Goal: Information Seeking & Learning: Learn about a topic

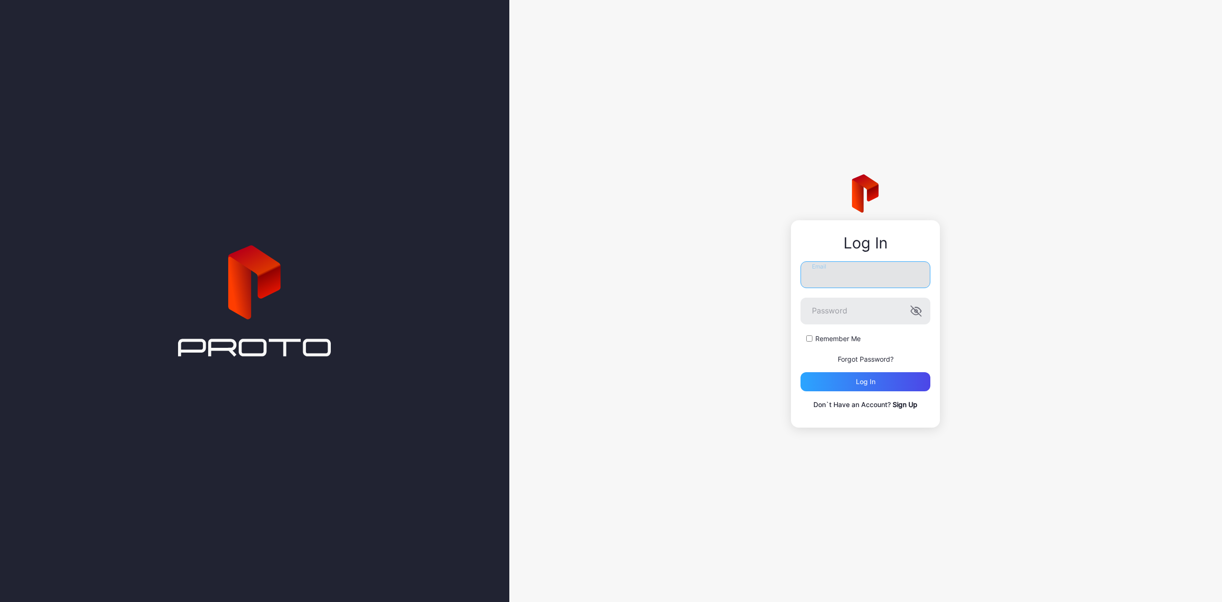
click at [881, 284] on input "Email" at bounding box center [866, 274] width 130 height 27
click at [871, 268] on input "Email" at bounding box center [866, 270] width 130 height 27
type input "**********"
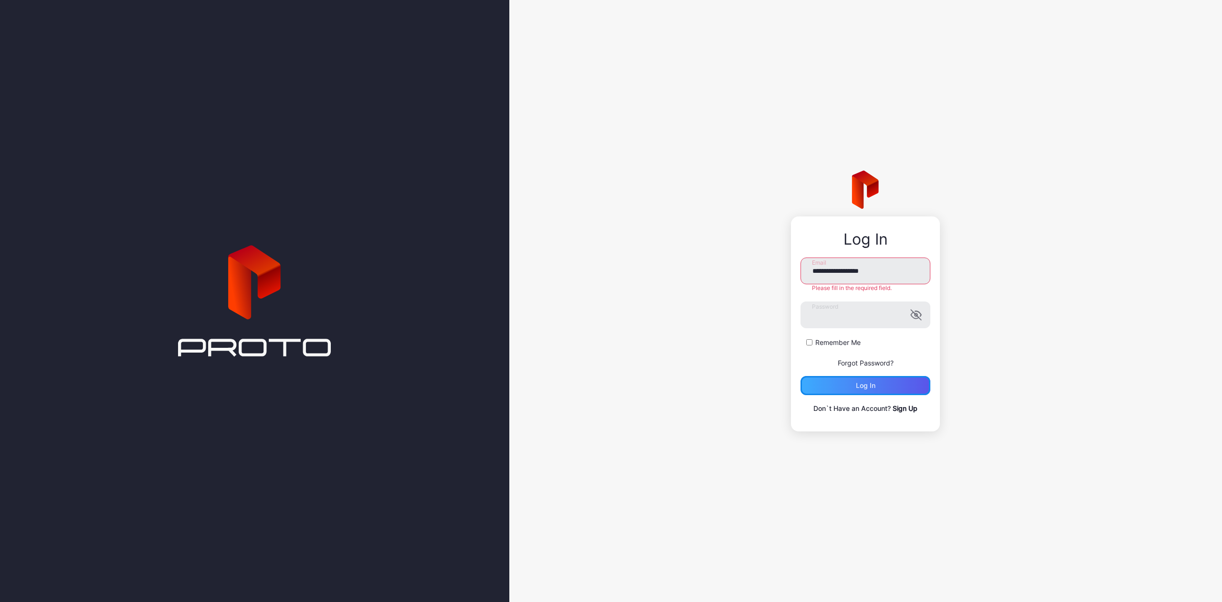
click at [829, 377] on div "Log in" at bounding box center [866, 385] width 130 height 19
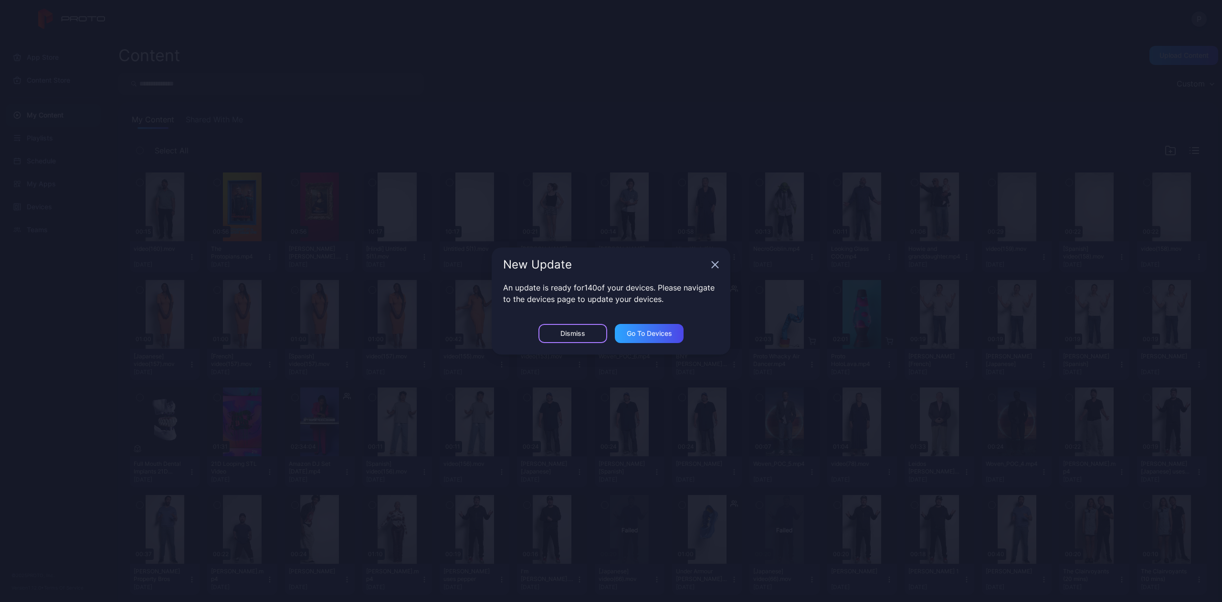
click at [587, 339] on div "Dismiss" at bounding box center [573, 333] width 69 height 19
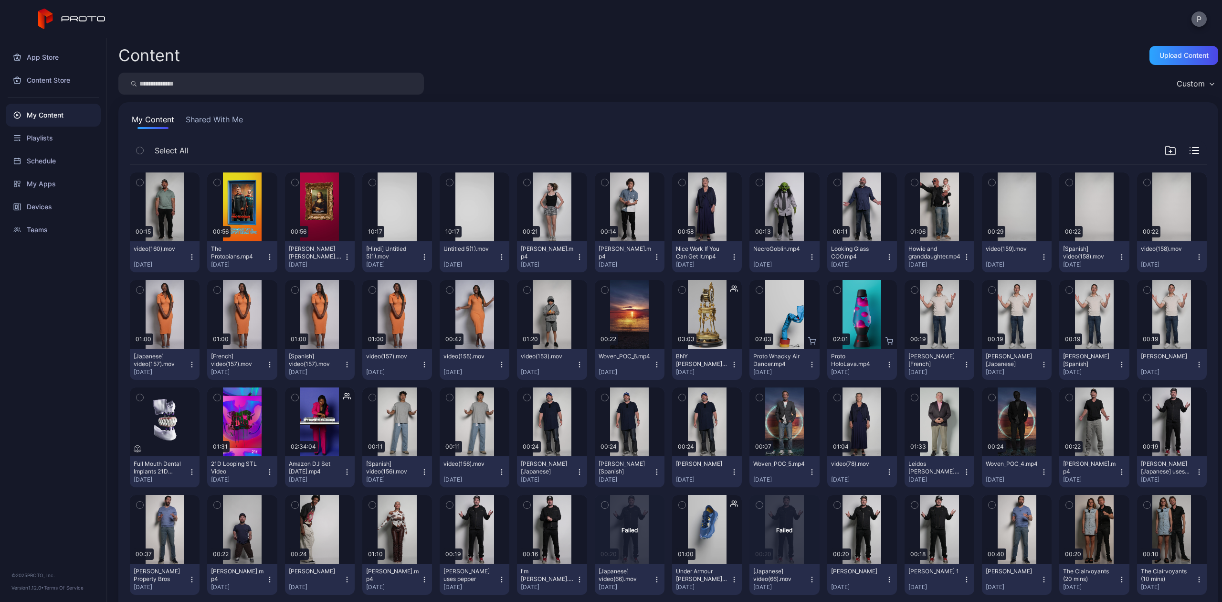
click at [1202, 18] on button "P" at bounding box center [1199, 18] width 15 height 15
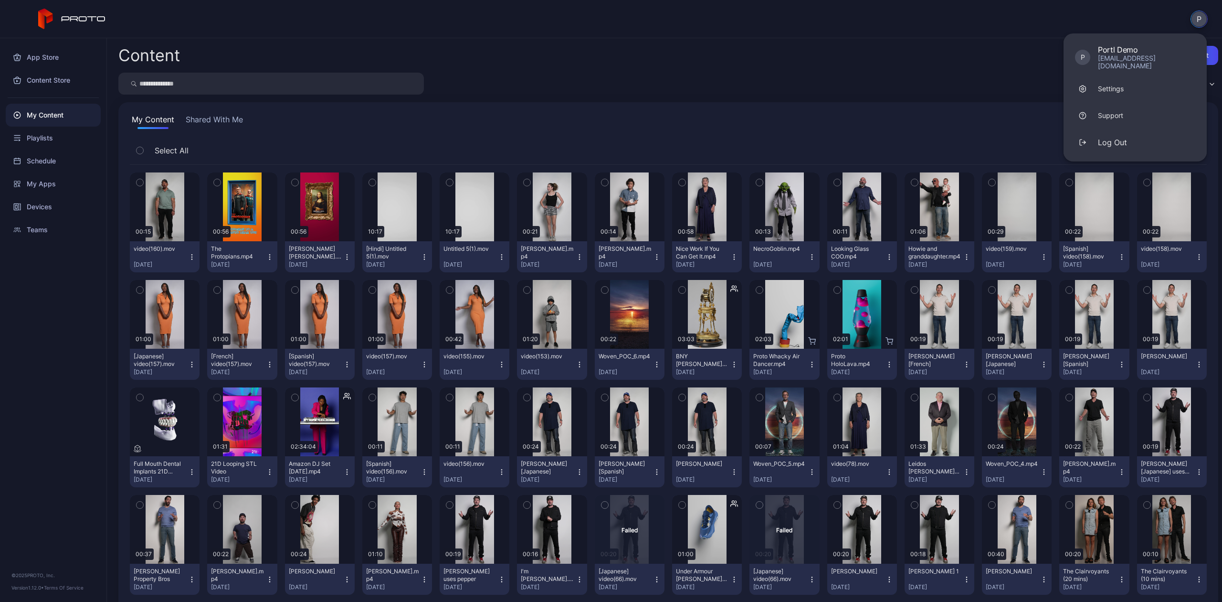
click at [163, 90] on input "search" at bounding box center [271, 84] width 306 height 22
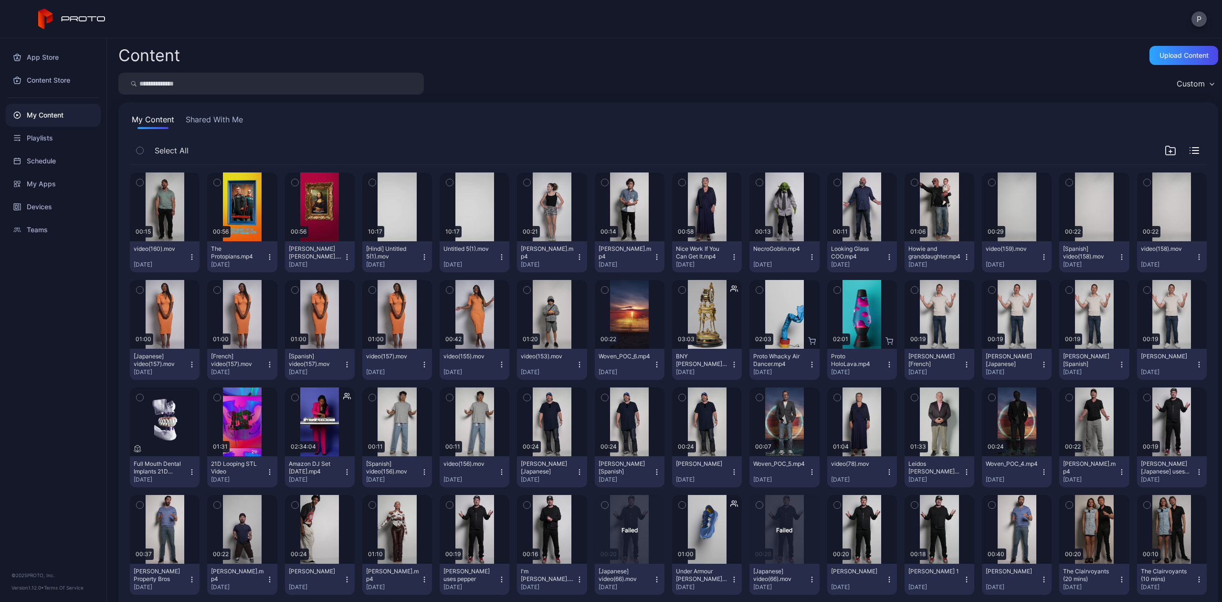
click at [182, 88] on input "search" at bounding box center [271, 84] width 306 height 22
paste input "*******"
type input "*******"
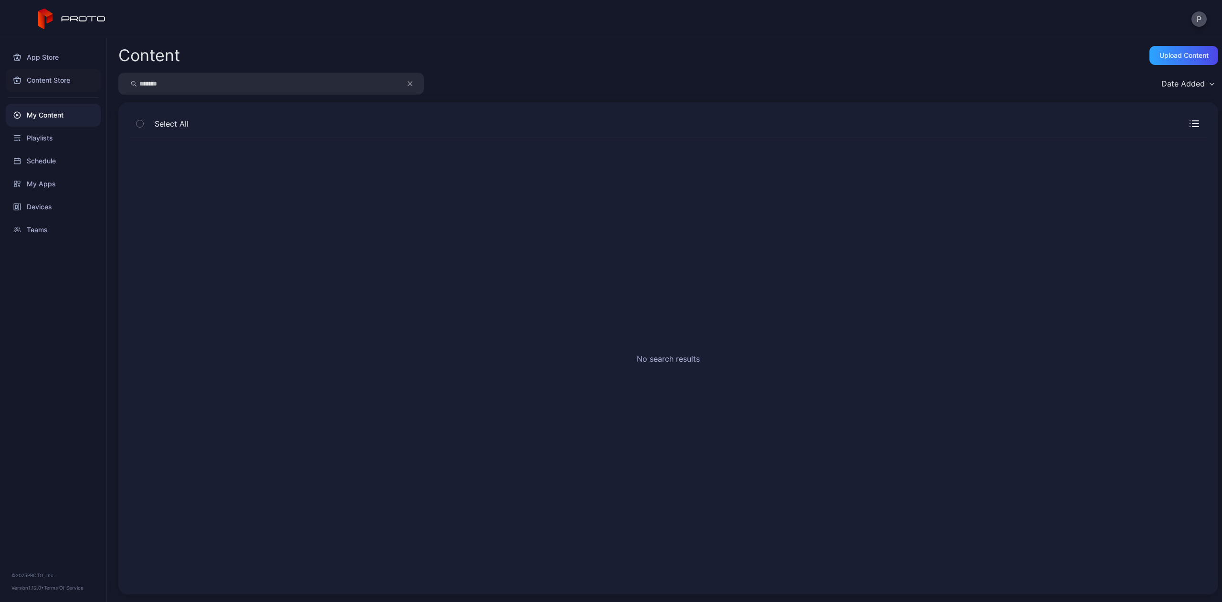
drag, startPoint x: 179, startPoint y: 85, endPoint x: 96, endPoint y: 85, distance: 82.6
click at [96, 85] on div "App Store Content Store My Content Playlists Schedule My Apps Devices Teams © 2…" at bounding box center [611, 319] width 1222 height 563
click at [96, 85] on div "Content Store" at bounding box center [53, 80] width 95 height 23
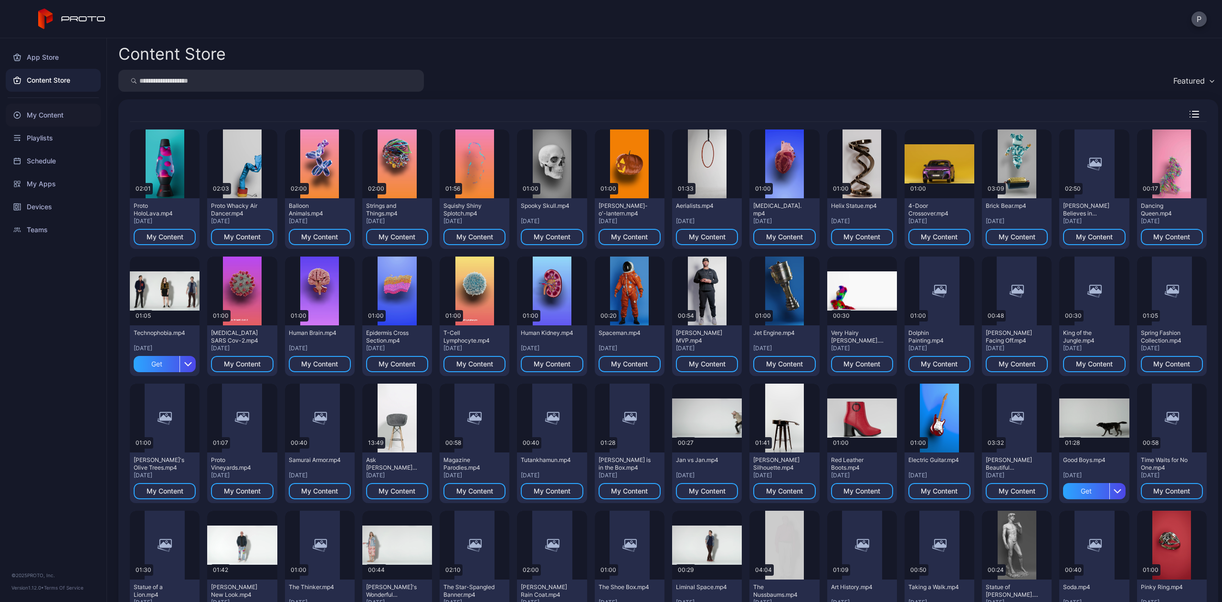
click at [54, 113] on div "My Content" at bounding box center [53, 115] width 95 height 23
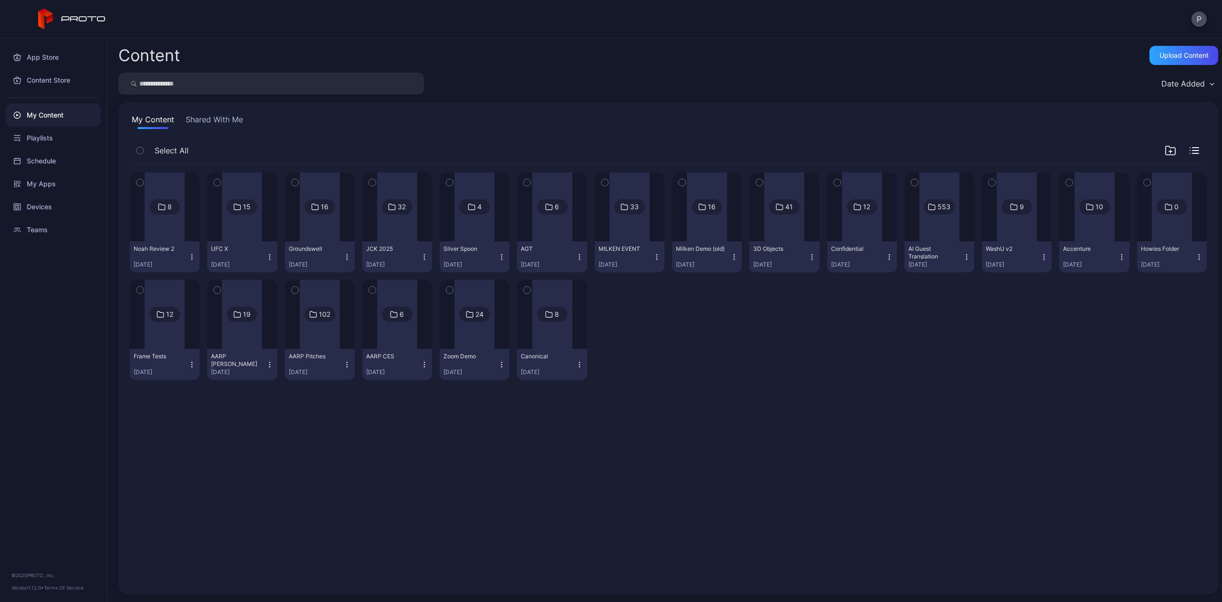
click at [206, 118] on button "Shared With Me" at bounding box center [214, 121] width 61 height 15
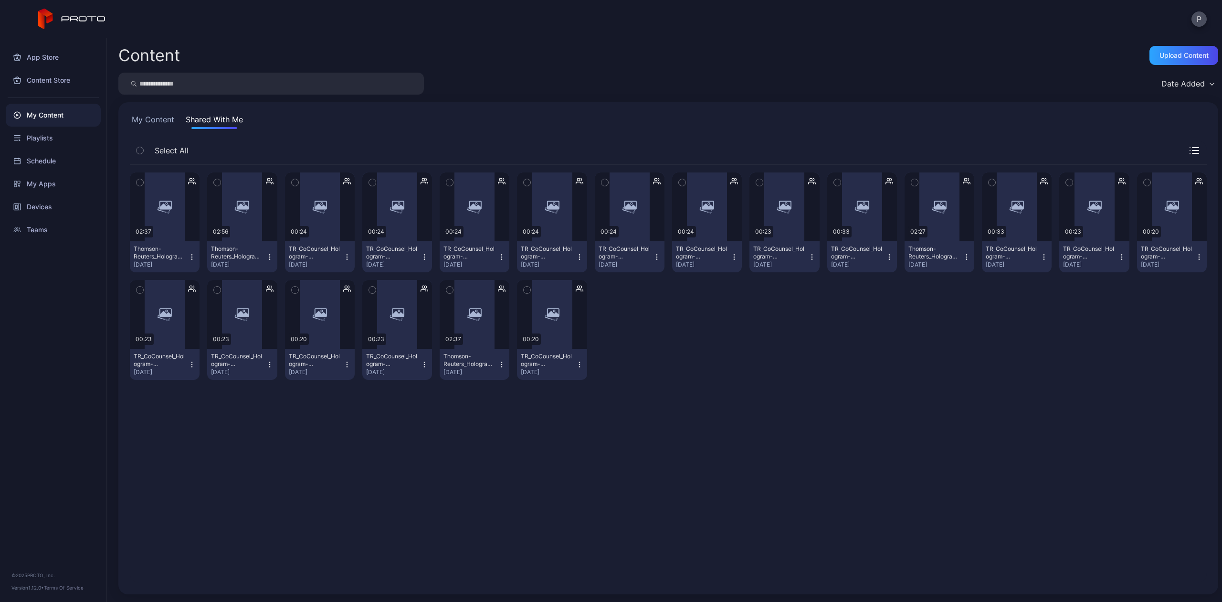
click at [205, 76] on input "search" at bounding box center [271, 84] width 306 height 22
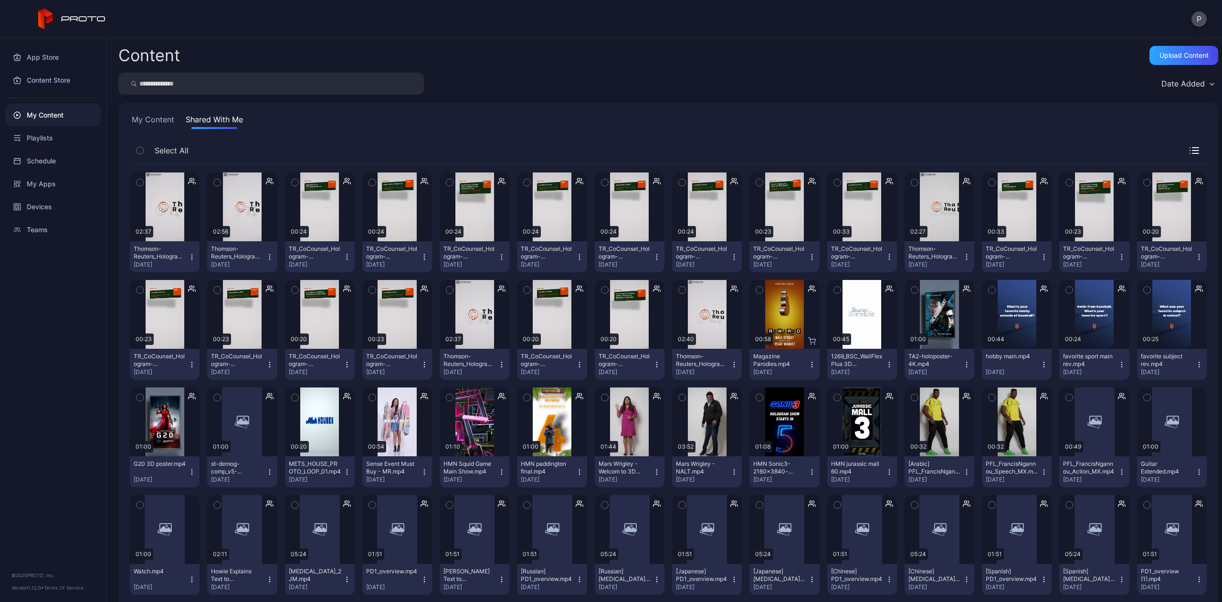
paste input "*******"
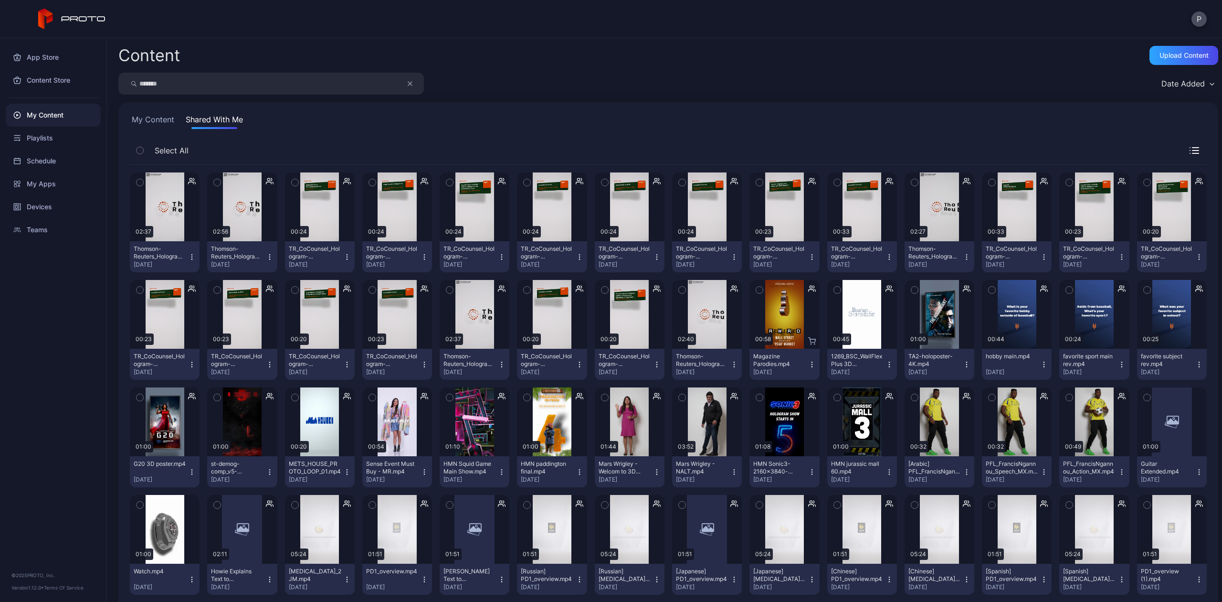
type input "*******"
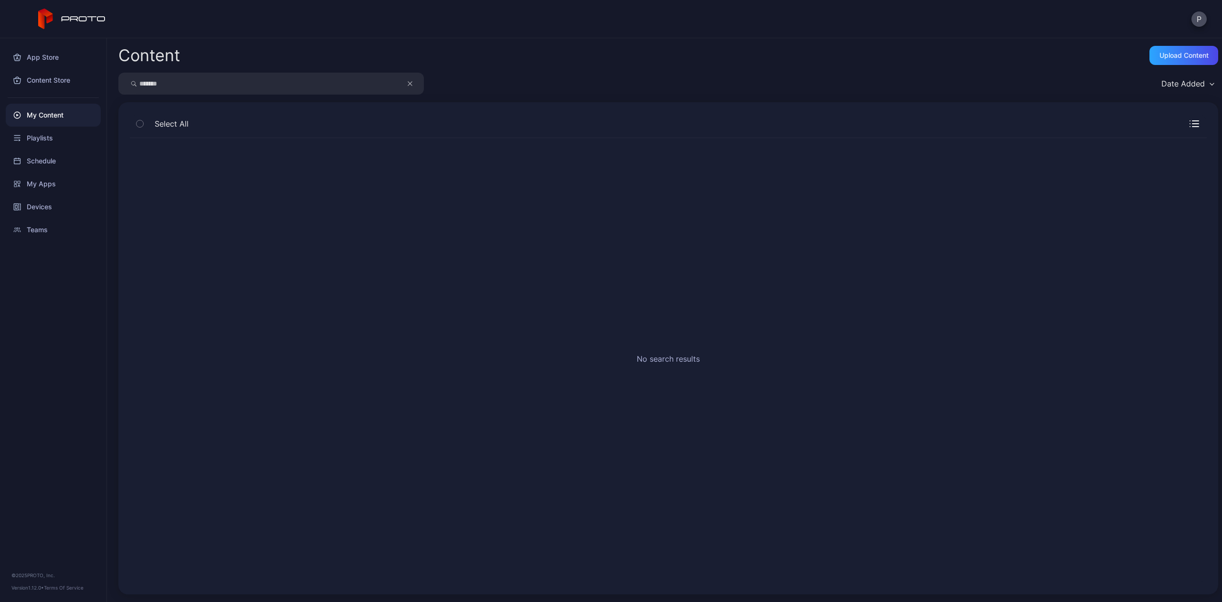
click at [409, 80] on icon "button" at bounding box center [410, 83] width 5 height 11
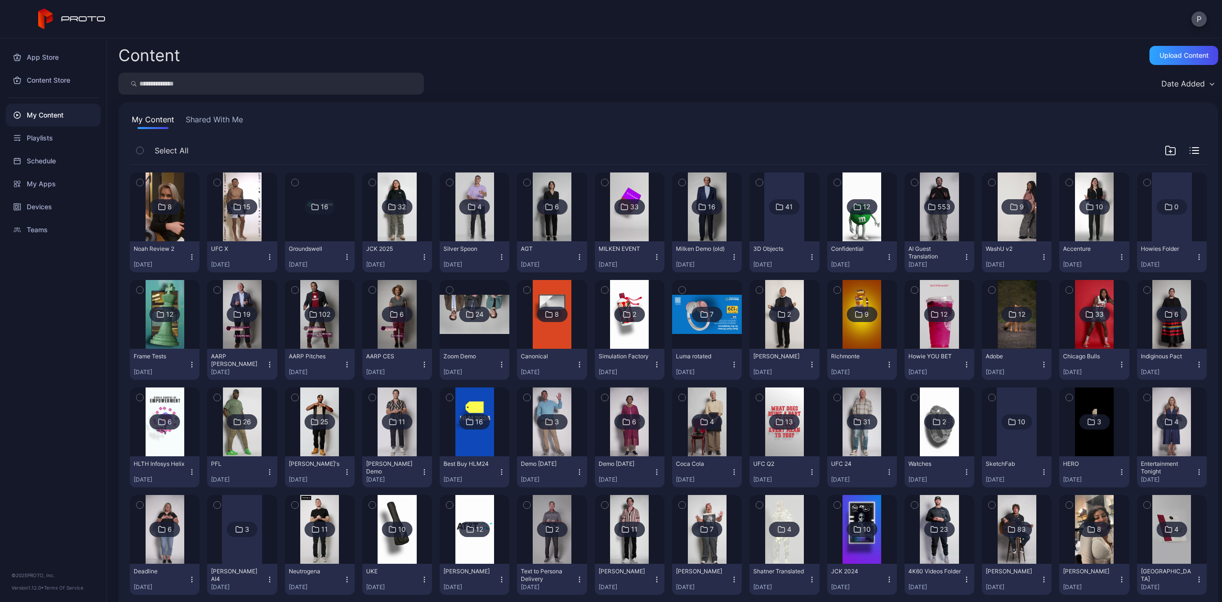
click at [157, 218] on img at bounding box center [165, 206] width 39 height 69
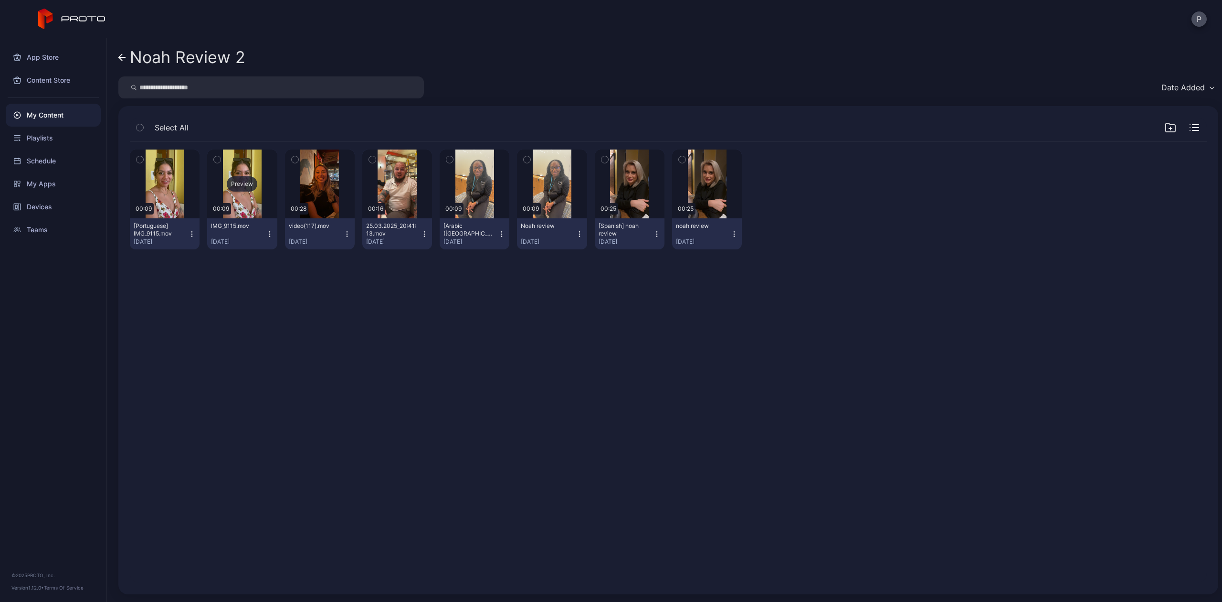
click at [227, 184] on div "Preview" at bounding box center [242, 183] width 31 height 15
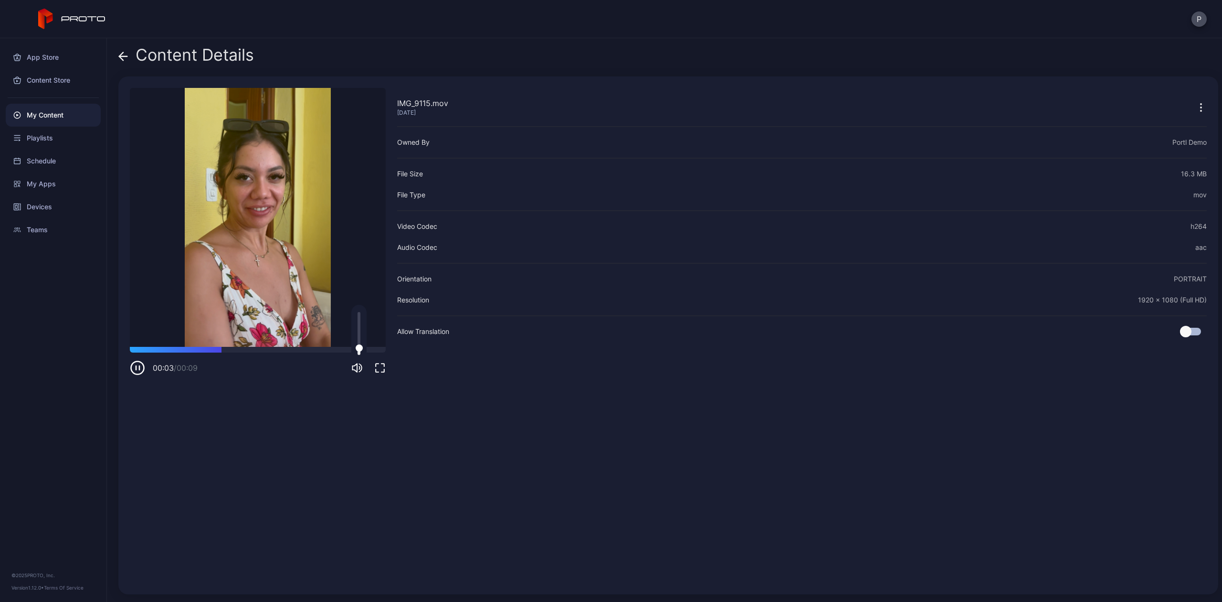
drag, startPoint x: 361, startPoint y: 316, endPoint x: 361, endPoint y: 349, distance: 32.5
click at [361, 349] on div at bounding box center [359, 347] width 7 height 7
click at [119, 58] on icon at bounding box center [123, 57] width 10 height 10
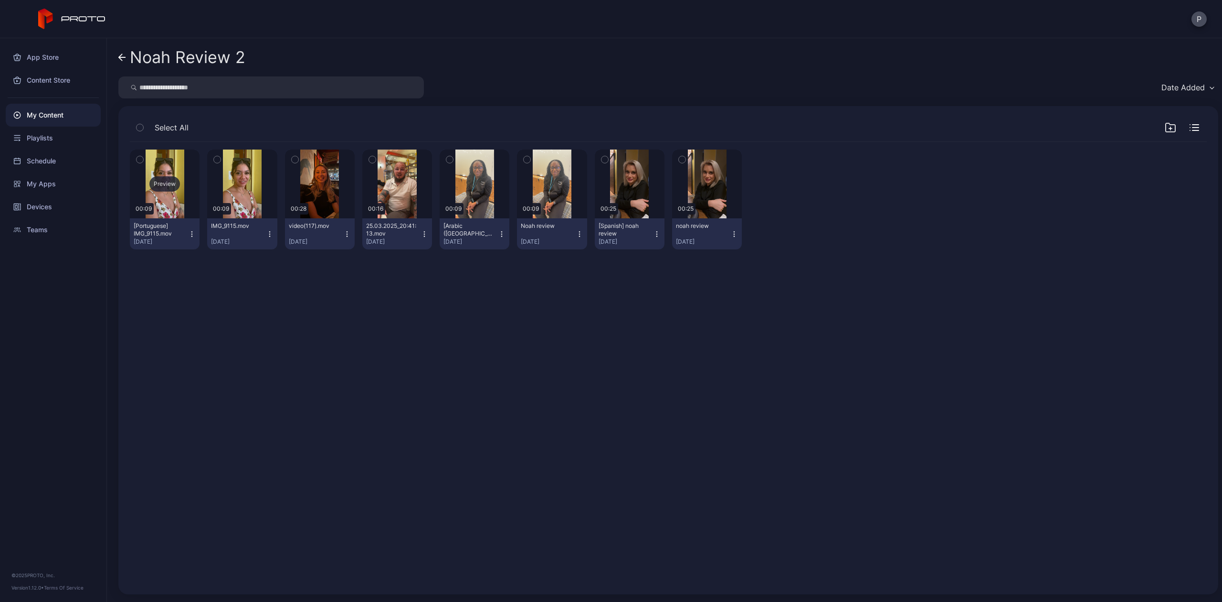
click at [161, 183] on div "Preview" at bounding box center [164, 183] width 31 height 15
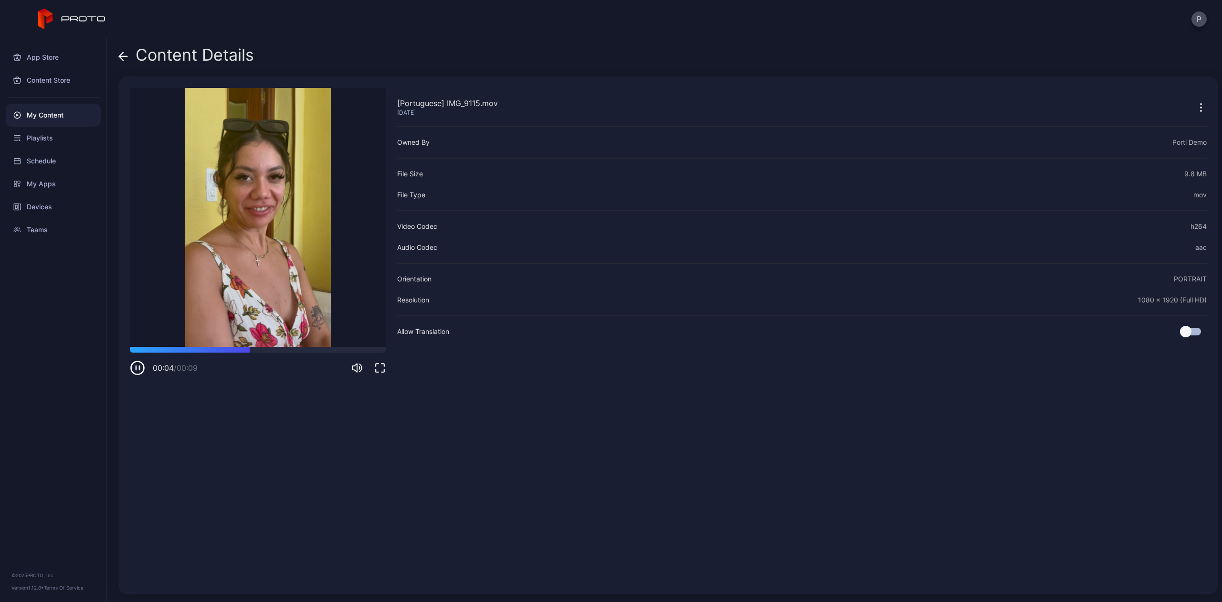
click at [120, 56] on icon at bounding box center [123, 56] width 8 height 0
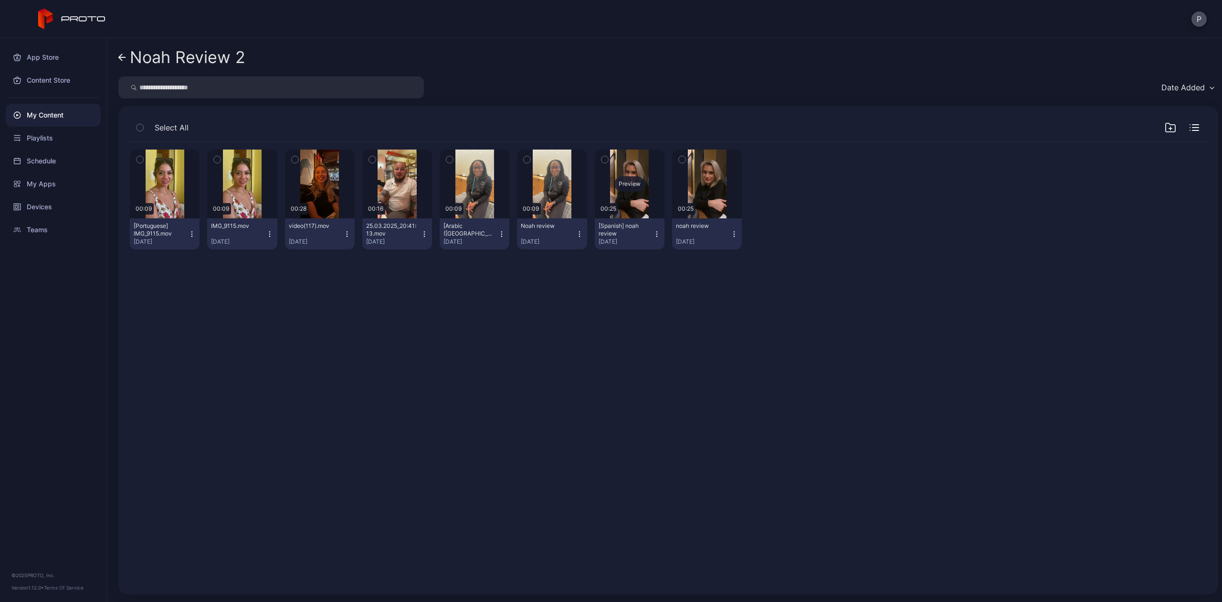
click at [617, 186] on div "Preview" at bounding box center [629, 183] width 31 height 15
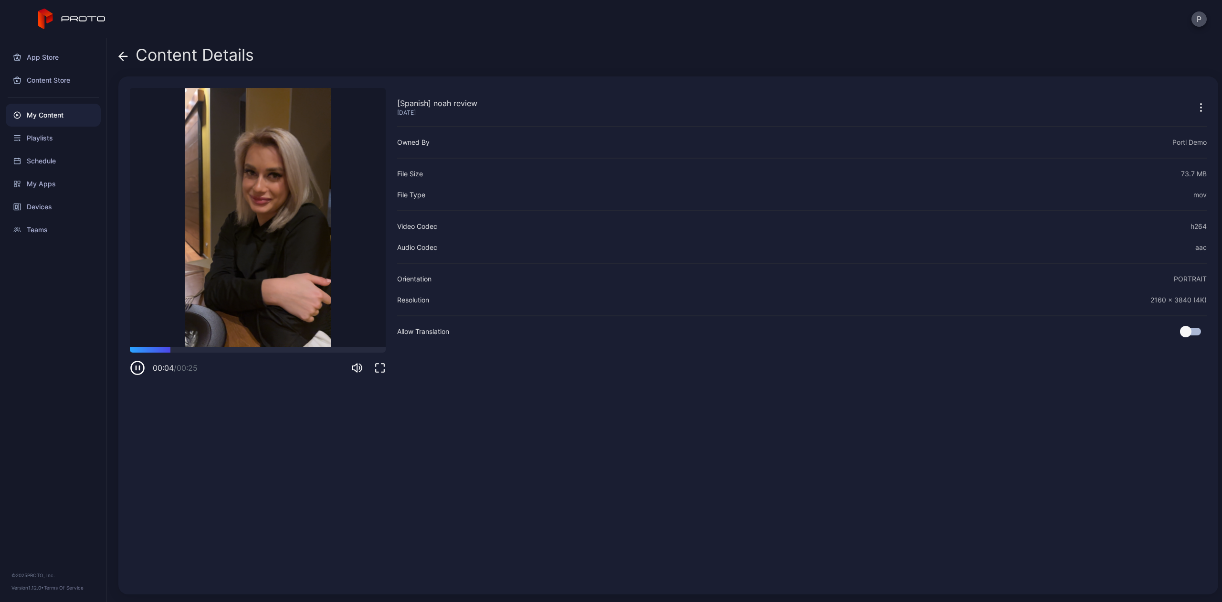
click at [127, 56] on icon at bounding box center [123, 56] width 8 height 0
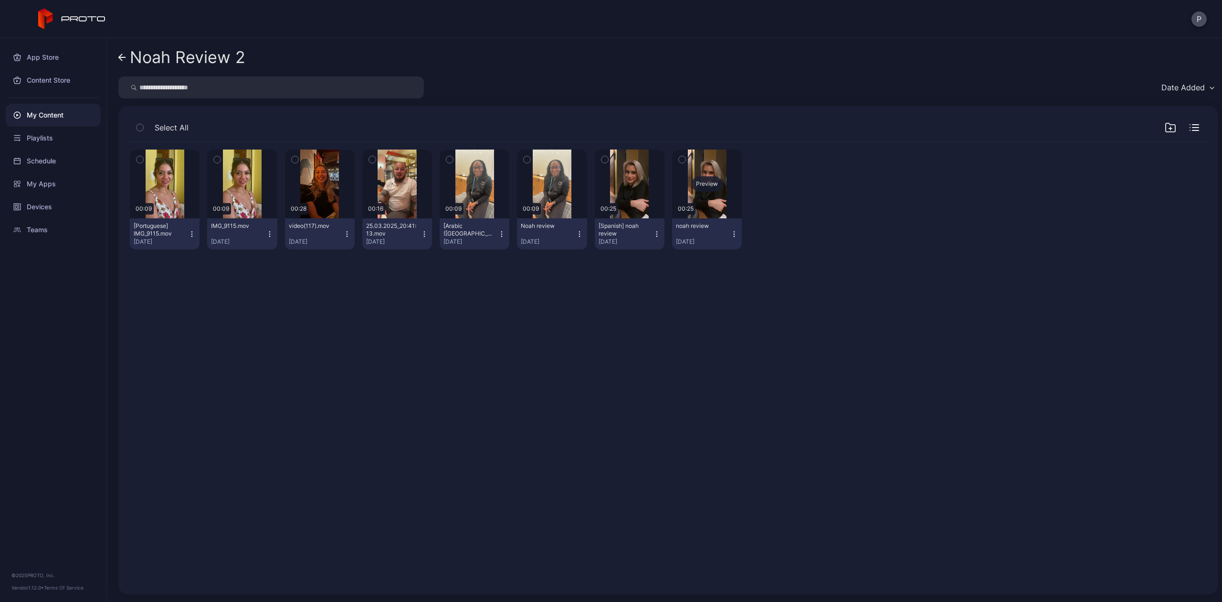
click at [704, 184] on div "Preview" at bounding box center [707, 183] width 31 height 15
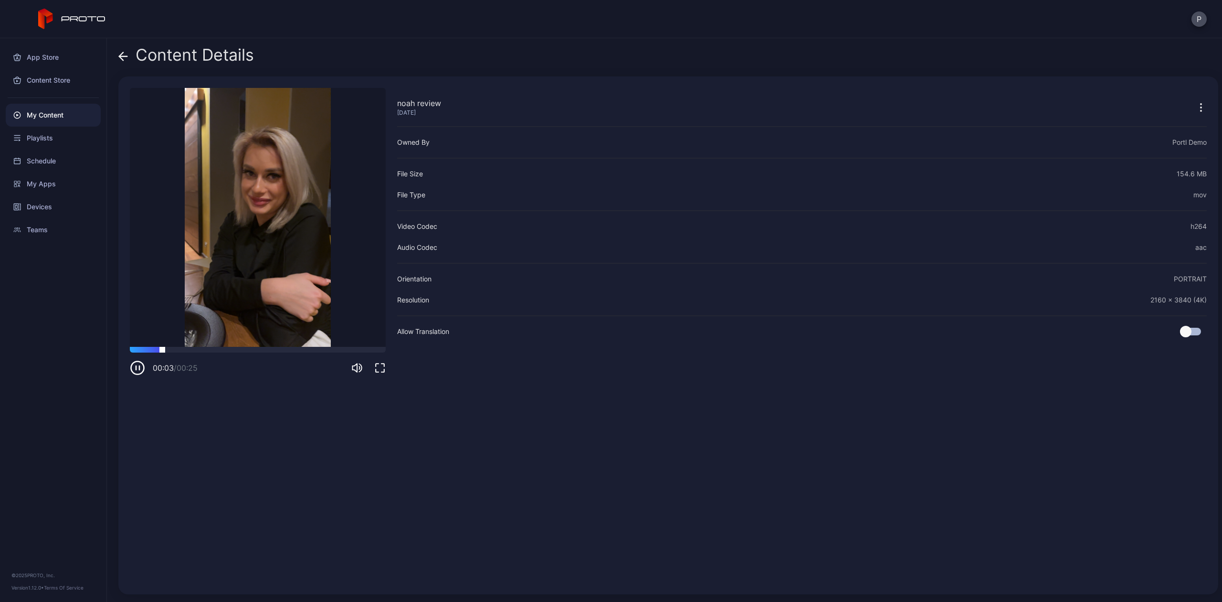
click at [233, 347] on div at bounding box center [258, 350] width 256 height 6
click at [122, 60] on icon at bounding box center [121, 56] width 4 height 8
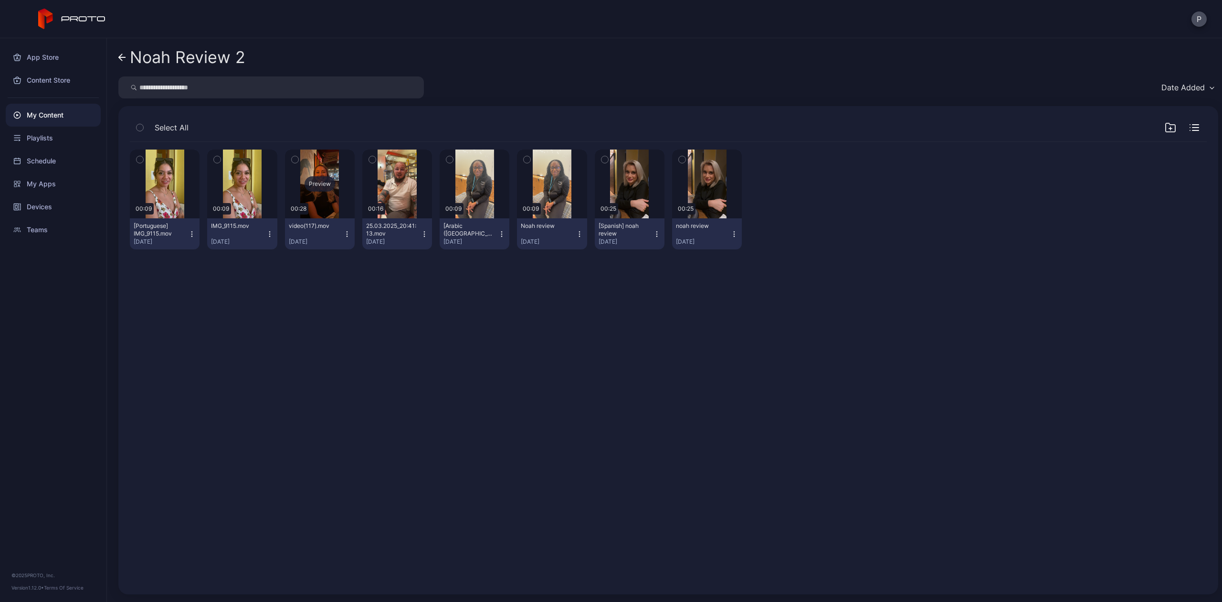
click at [315, 177] on div "Preview" at bounding box center [320, 183] width 31 height 15
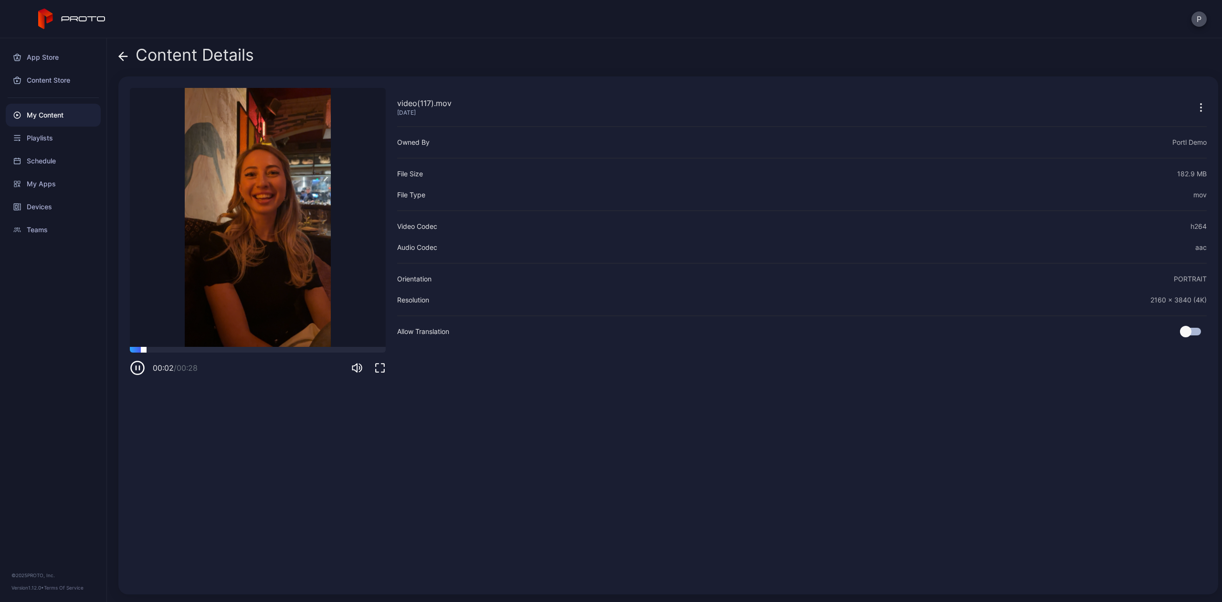
click at [250, 349] on div at bounding box center [258, 350] width 256 height 6
click at [121, 56] on icon at bounding box center [123, 56] width 8 height 0
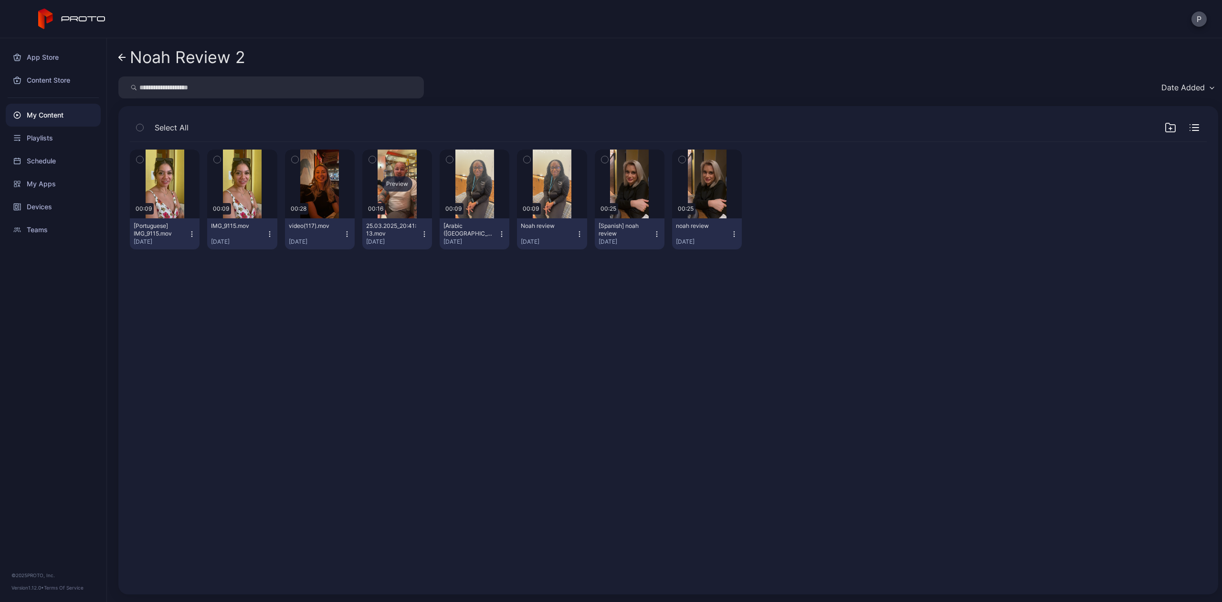
click at [383, 180] on div "Preview" at bounding box center [397, 183] width 31 height 15
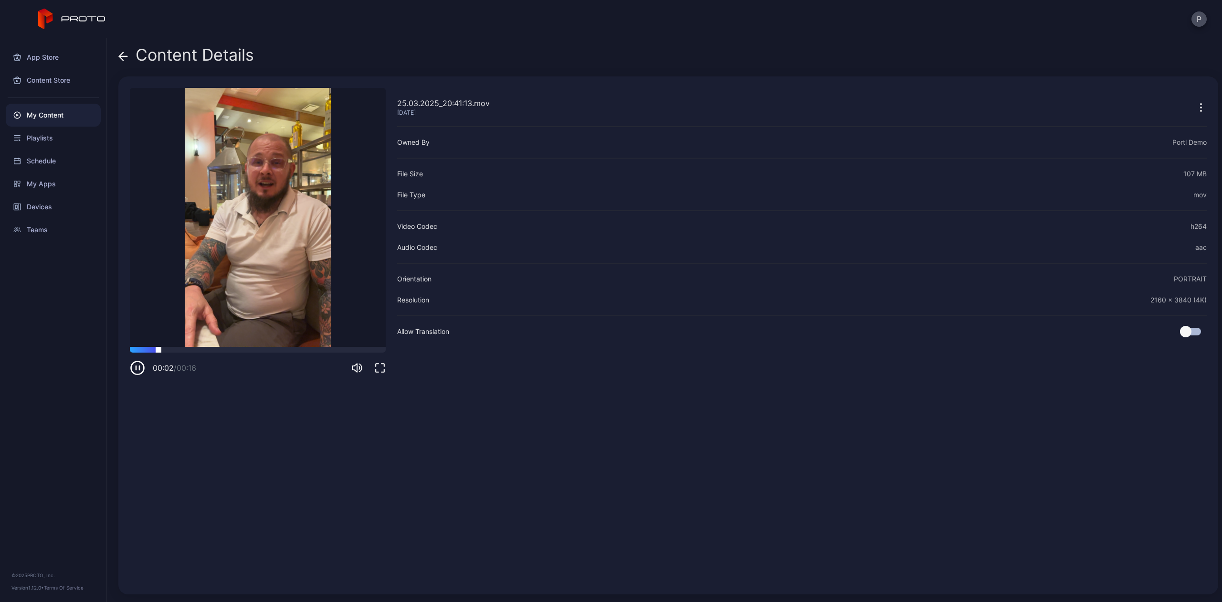
click at [243, 350] on div at bounding box center [258, 350] width 256 height 6
click at [119, 56] on icon at bounding box center [121, 56] width 4 height 8
